Goal: Find contact information: Find contact information

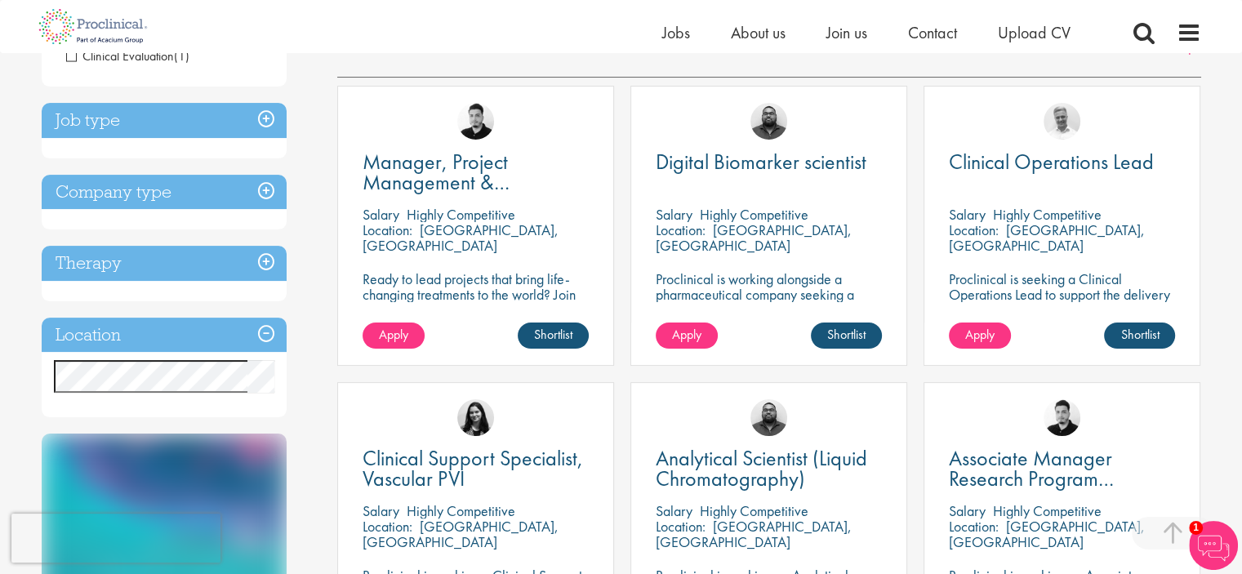
scroll to position [315, 0]
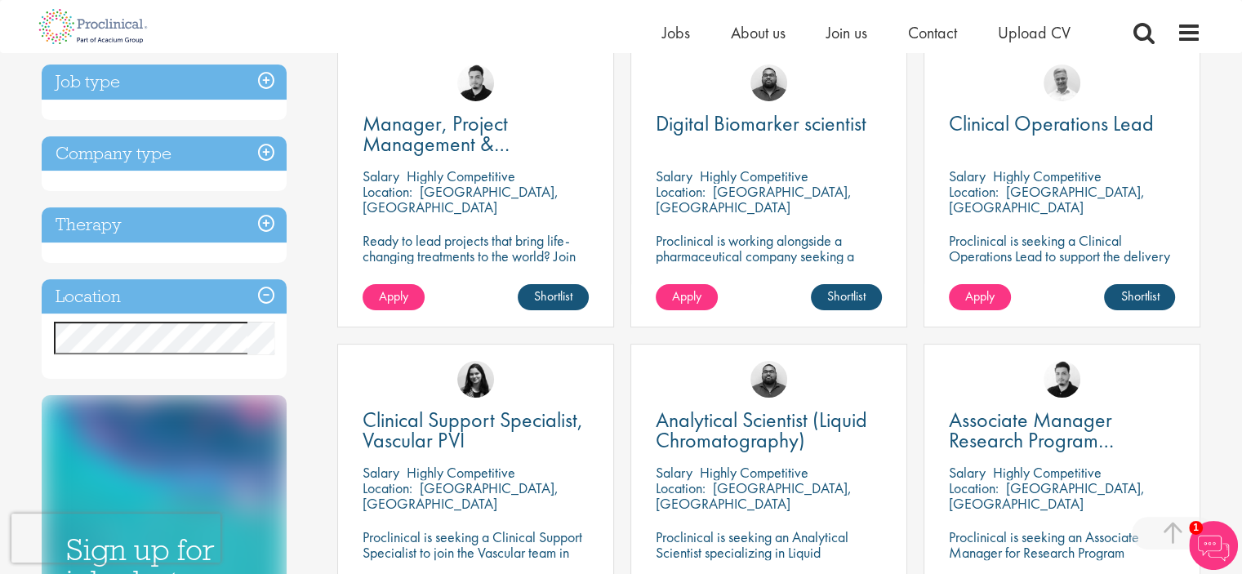
drag, startPoint x: 1248, startPoint y: 136, endPoint x: 1254, endPoint y: 221, distance: 84.3
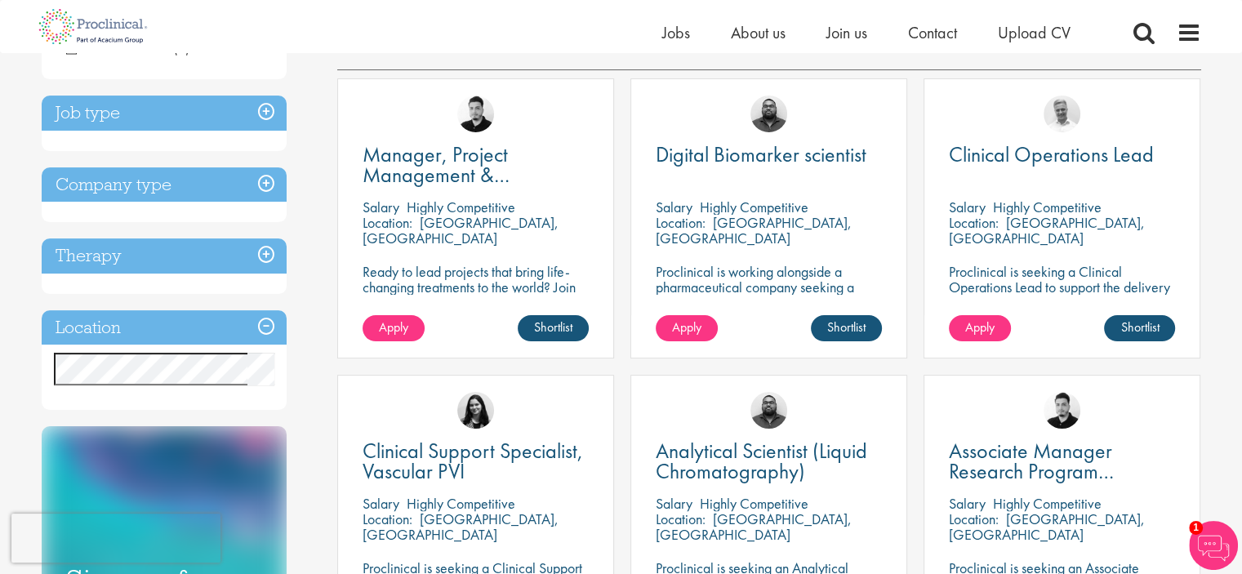
scroll to position [0, 0]
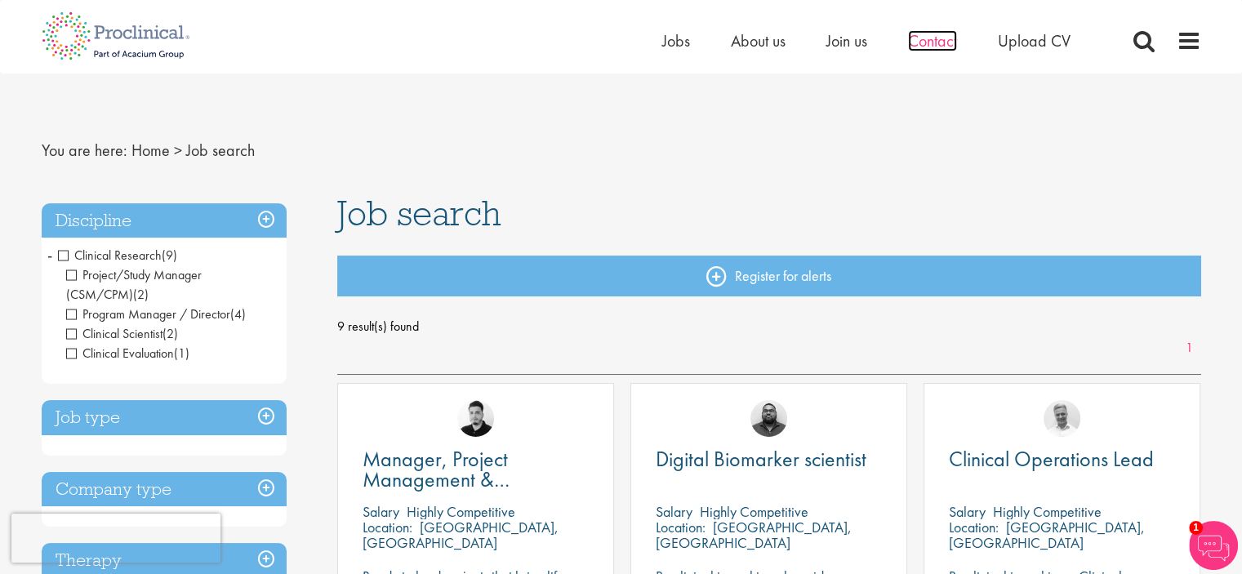
click at [920, 42] on span "Contact" at bounding box center [932, 40] width 49 height 21
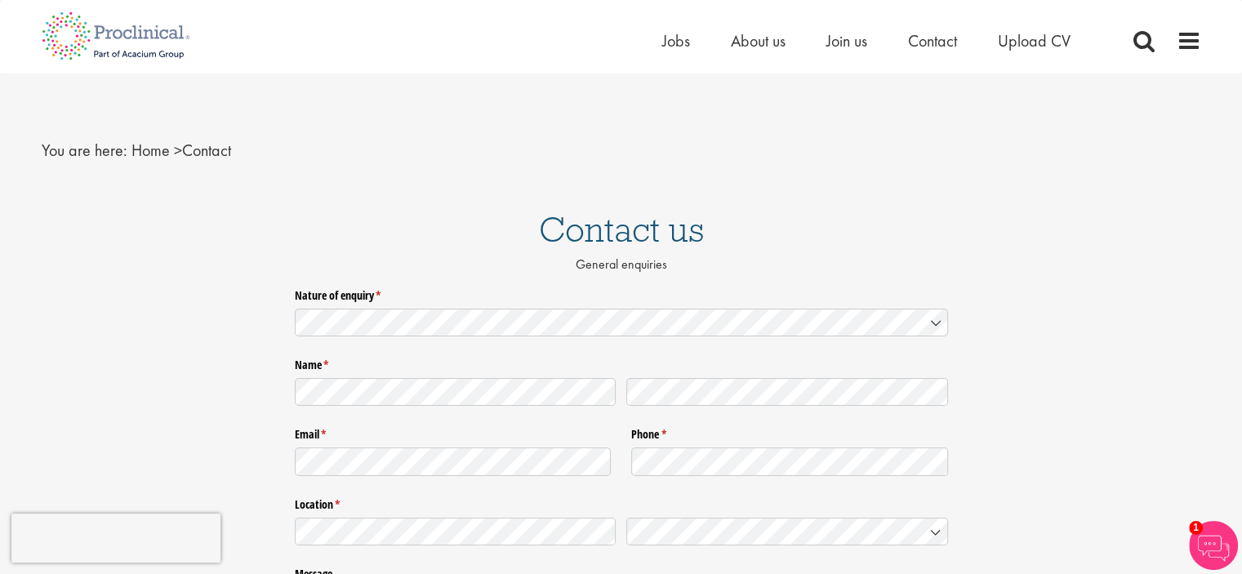
click at [935, 323] on icon at bounding box center [936, 324] width 8 height 4
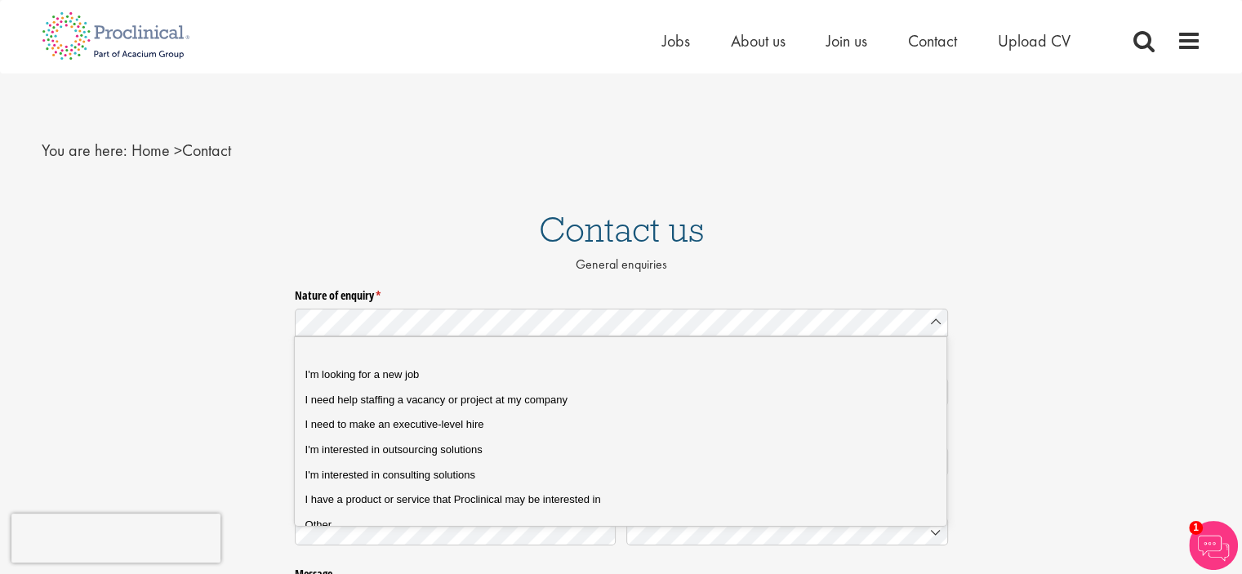
click at [898, 270] on p "General enquiries" at bounding box center [621, 265] width 1242 height 19
